Goal: Task Accomplishment & Management: Manage account settings

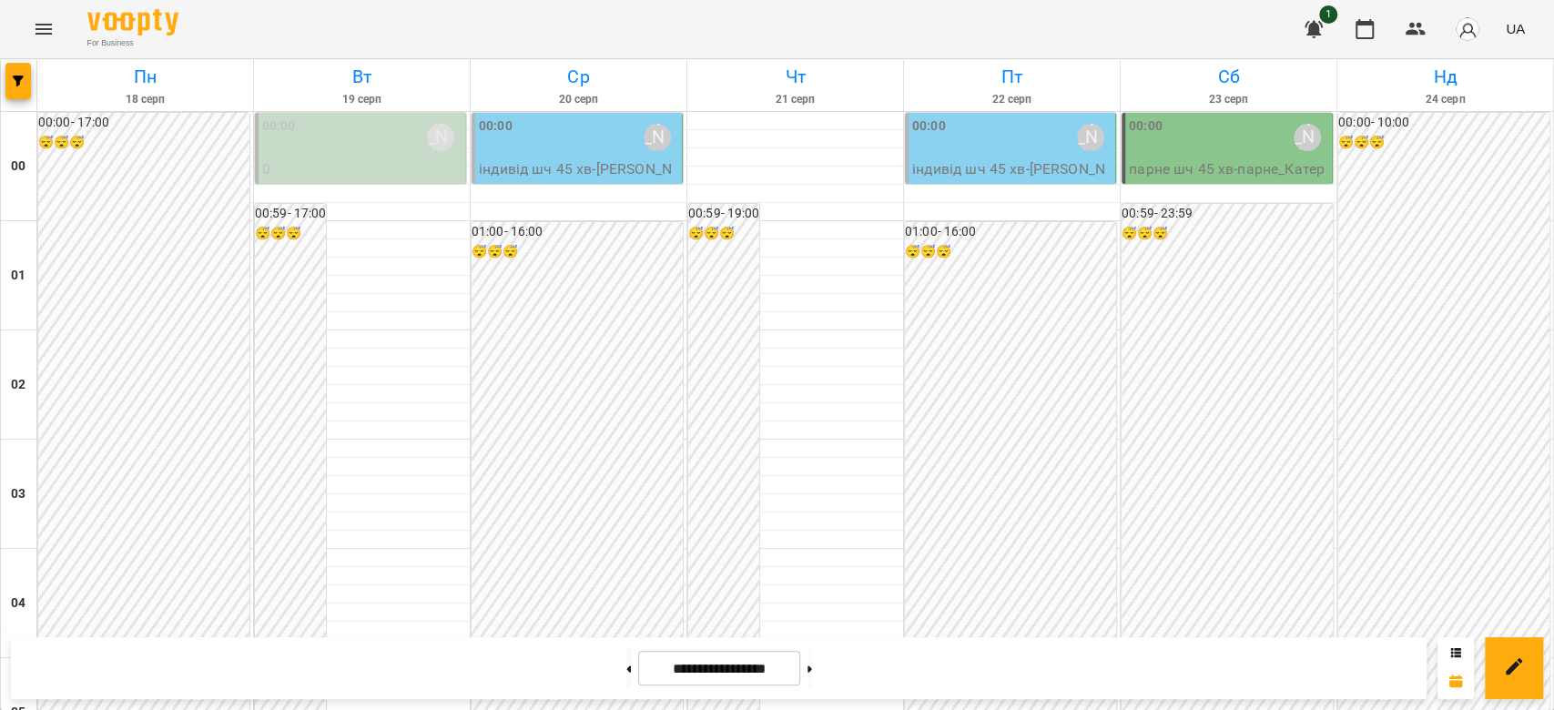
scroll to position [1941, 0]
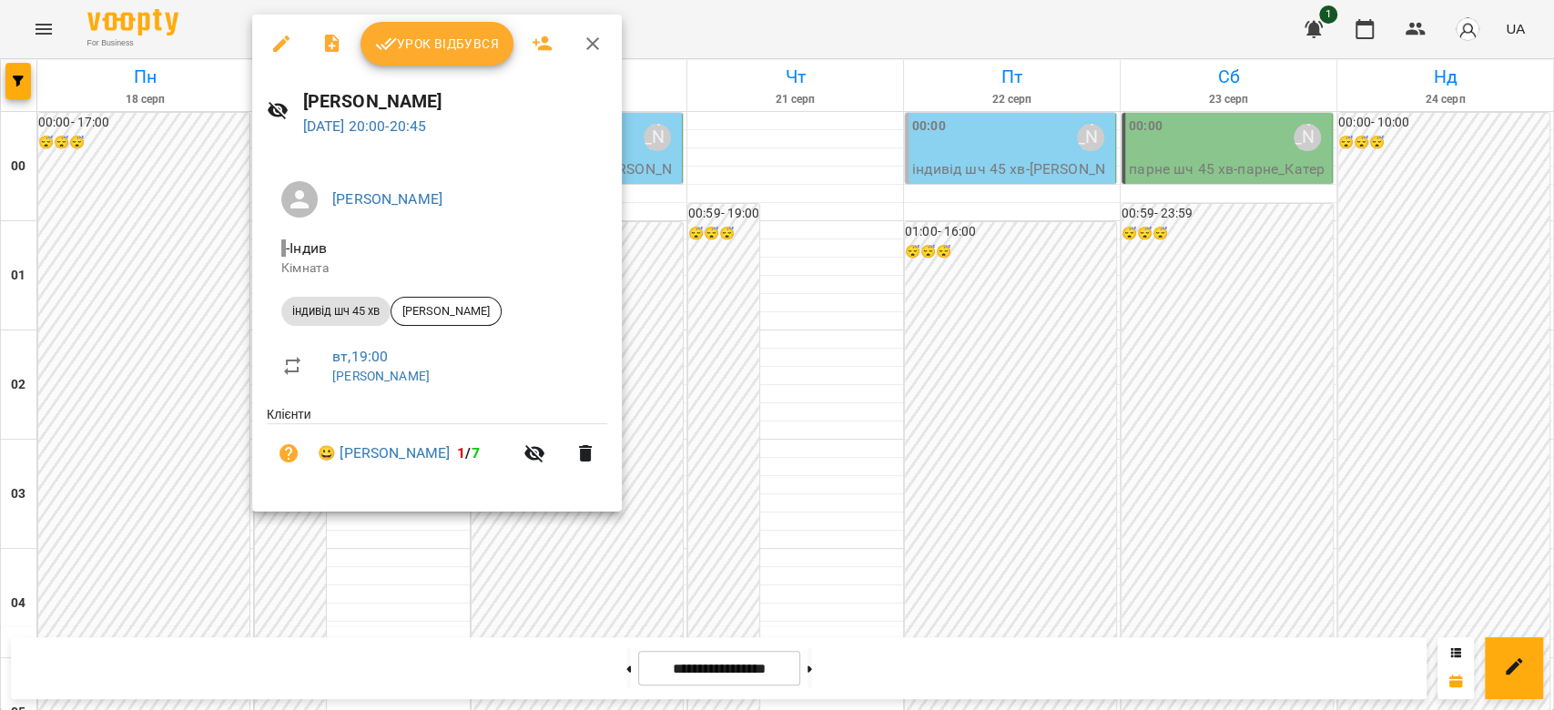
click at [418, 47] on span "Урок відбувся" at bounding box center [437, 44] width 124 height 22
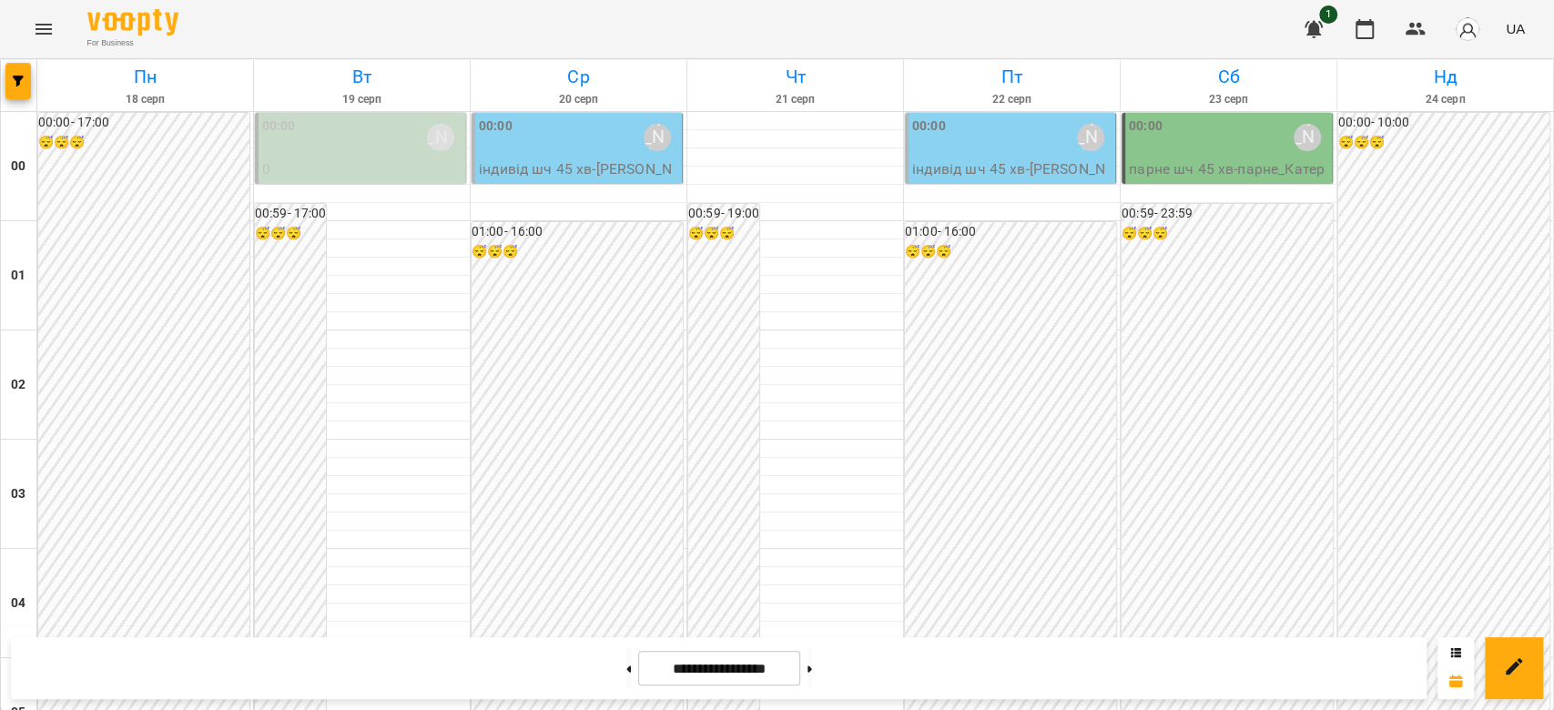
scroll to position [2104, 0]
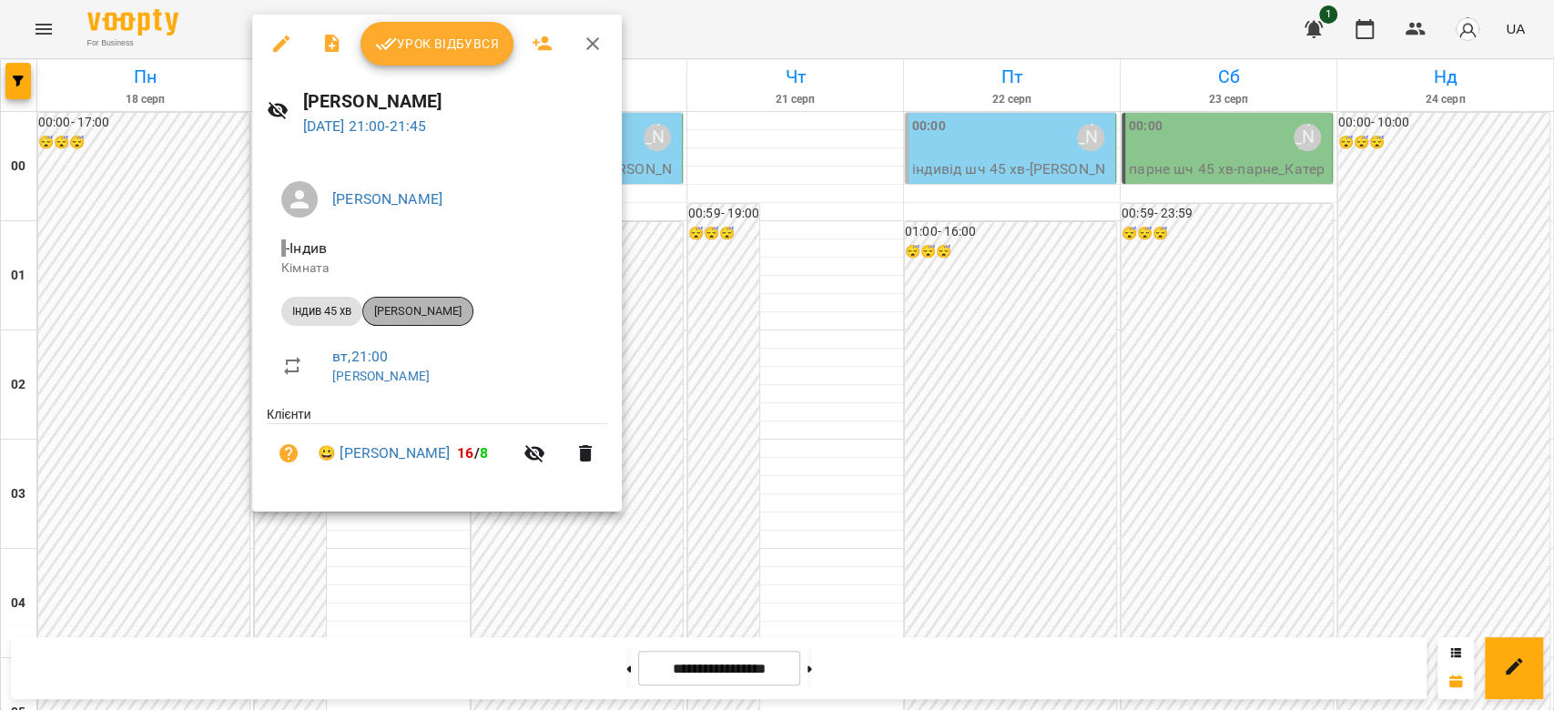
click at [430, 310] on span "[PERSON_NAME]" at bounding box center [417, 311] width 109 height 16
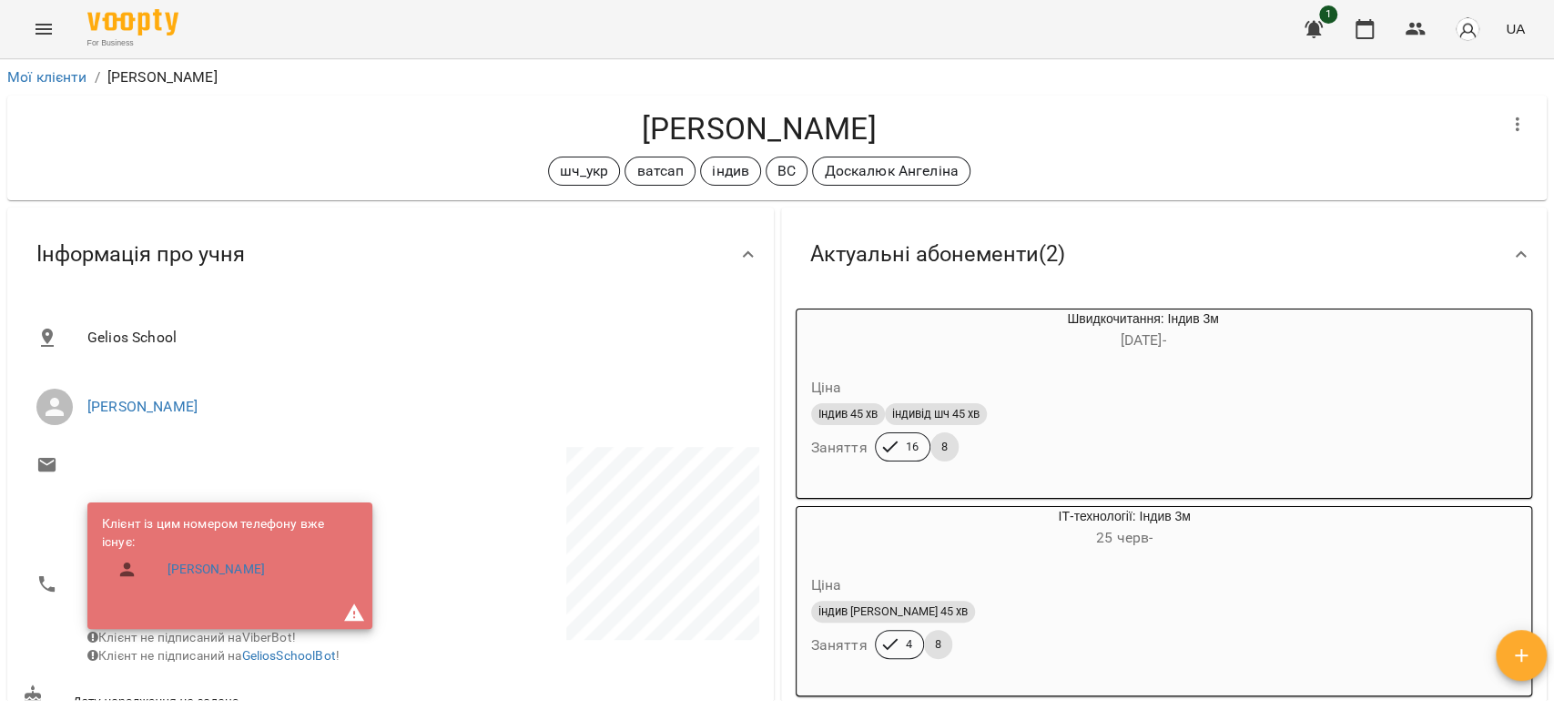
drag, startPoint x: 907, startPoint y: 128, endPoint x: 630, endPoint y: 142, distance: 277.0
click at [630, 142] on h4 "[PERSON_NAME]" at bounding box center [759, 128] width 1474 height 37
copy h4 "[PERSON_NAME]"
